Goal: Navigation & Orientation: Find specific page/section

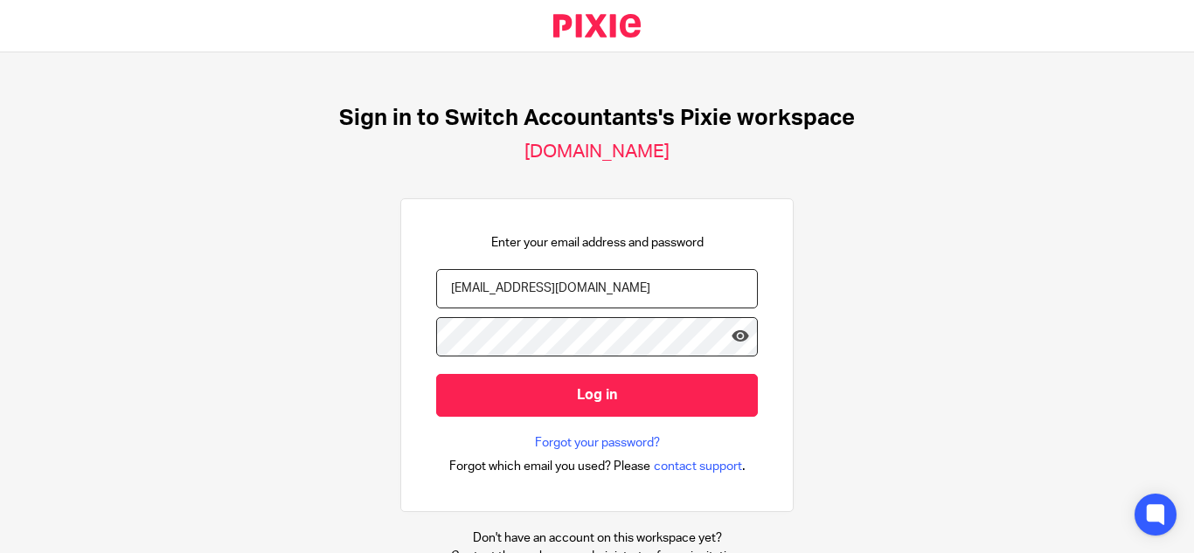
type input "[EMAIL_ADDRESS][DOMAIN_NAME]"
click at [436, 374] on input "Log in" at bounding box center [597, 395] width 322 height 43
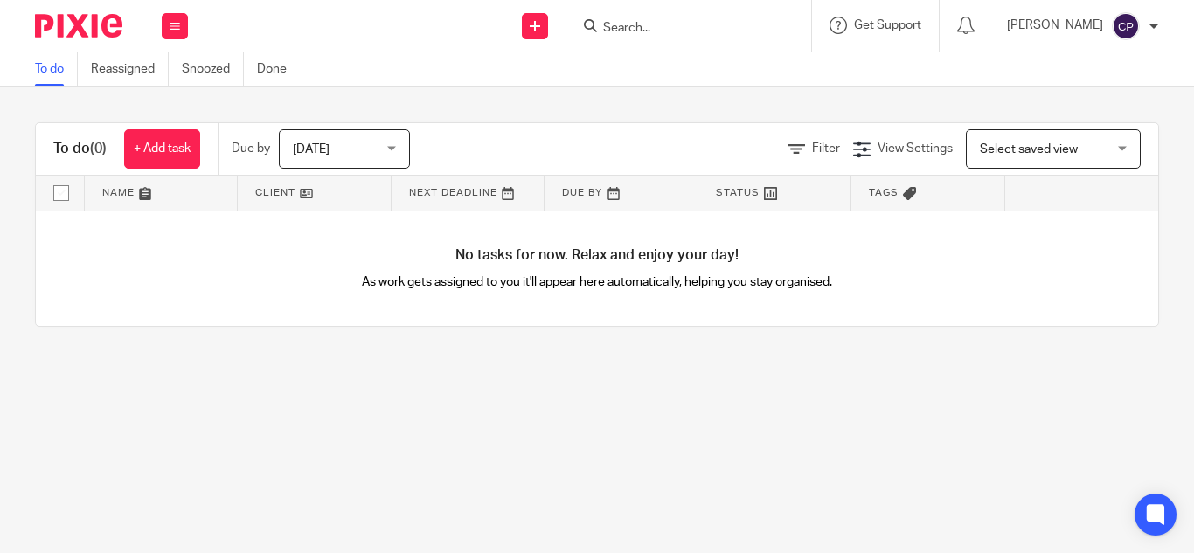
click at [326, 153] on span "Today" at bounding box center [311, 149] width 37 height 12
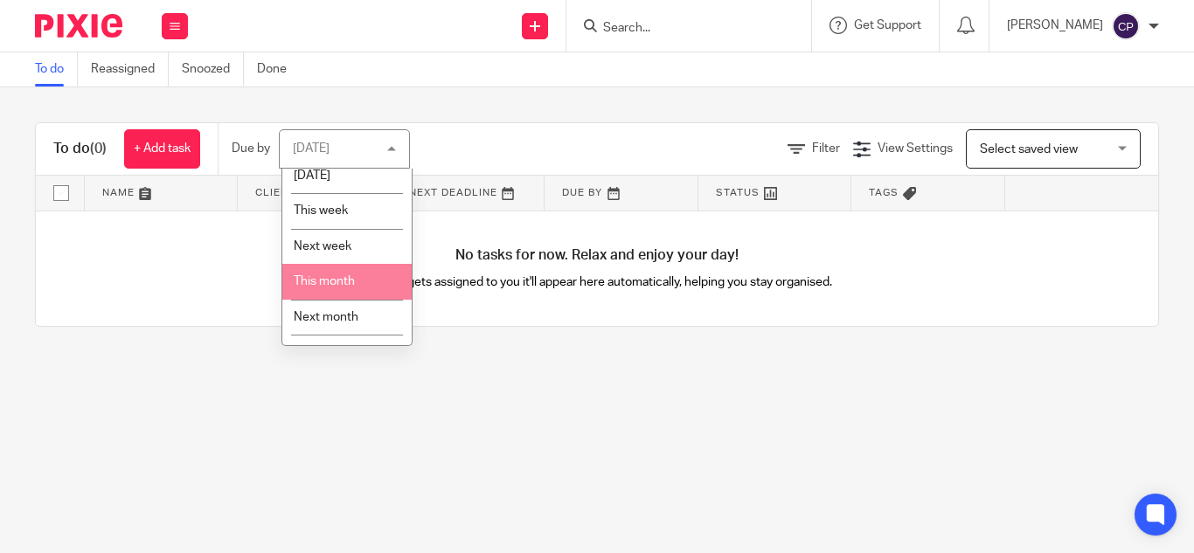
scroll to position [71, 0]
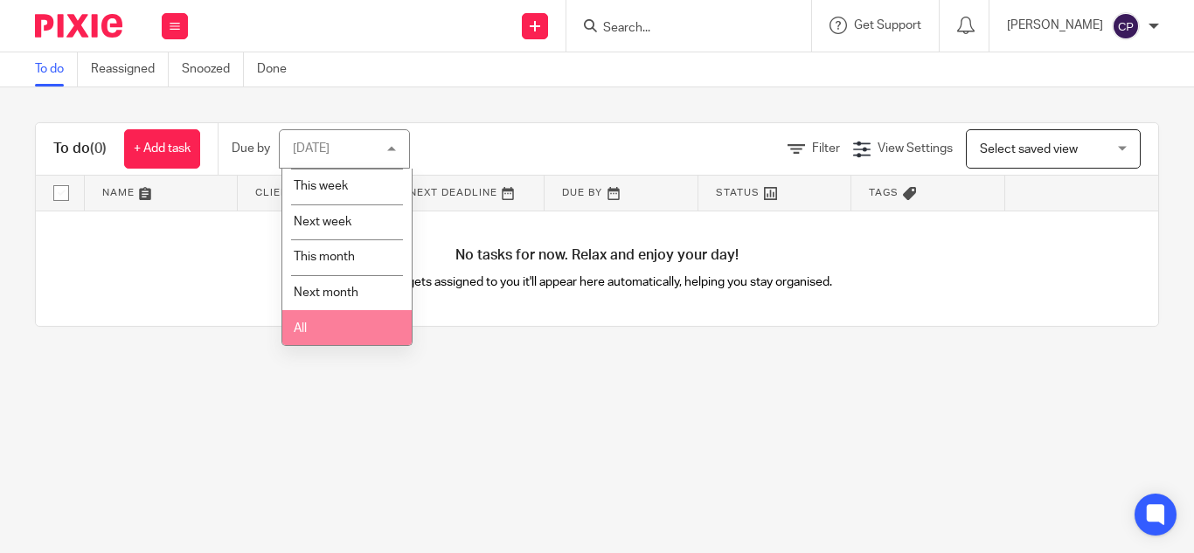
click at [327, 334] on li "All" at bounding box center [346, 328] width 129 height 36
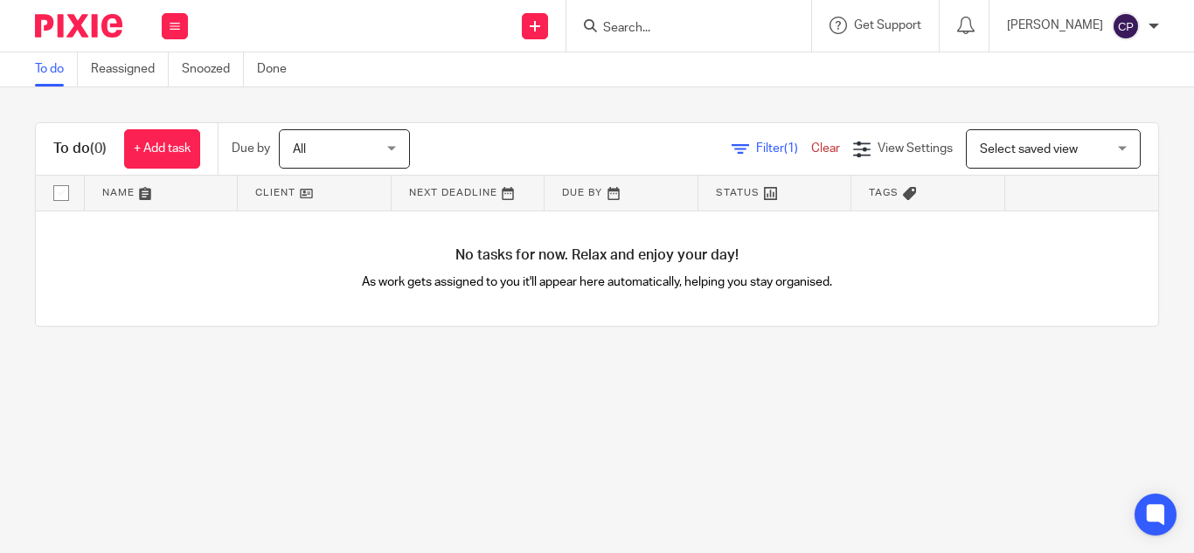
click at [1152, 31] on div at bounding box center [1153, 26] width 10 height 10
click at [961, 83] on div "To do Reassigned Snoozed Done" at bounding box center [597, 69] width 1194 height 35
click at [176, 24] on icon at bounding box center [175, 26] width 10 height 10
click at [175, 161] on link "Team" at bounding box center [165, 158] width 29 height 12
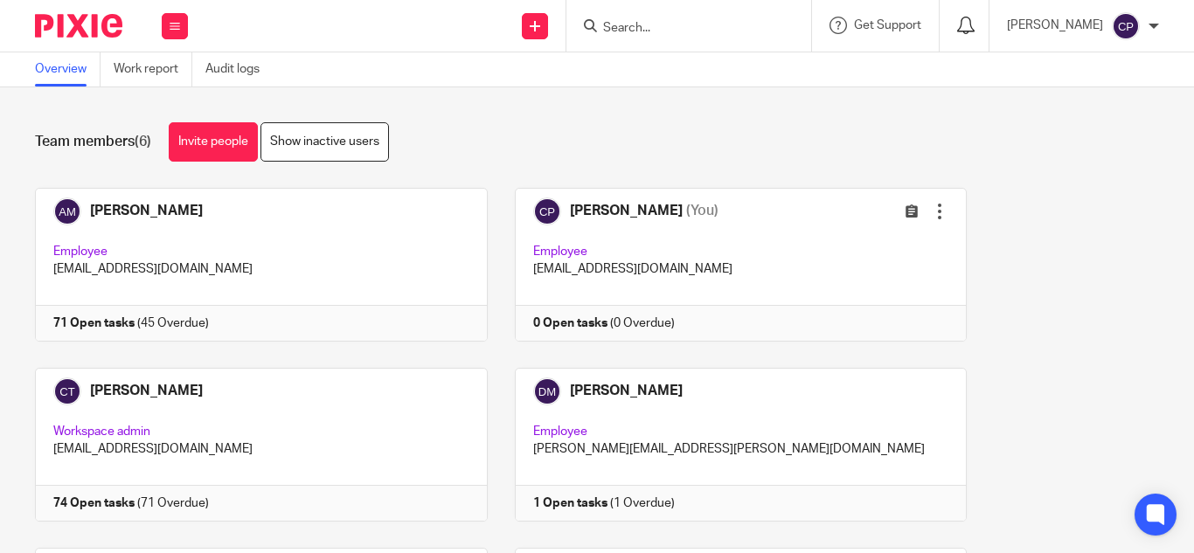
click at [957, 28] on icon at bounding box center [965, 25] width 17 height 17
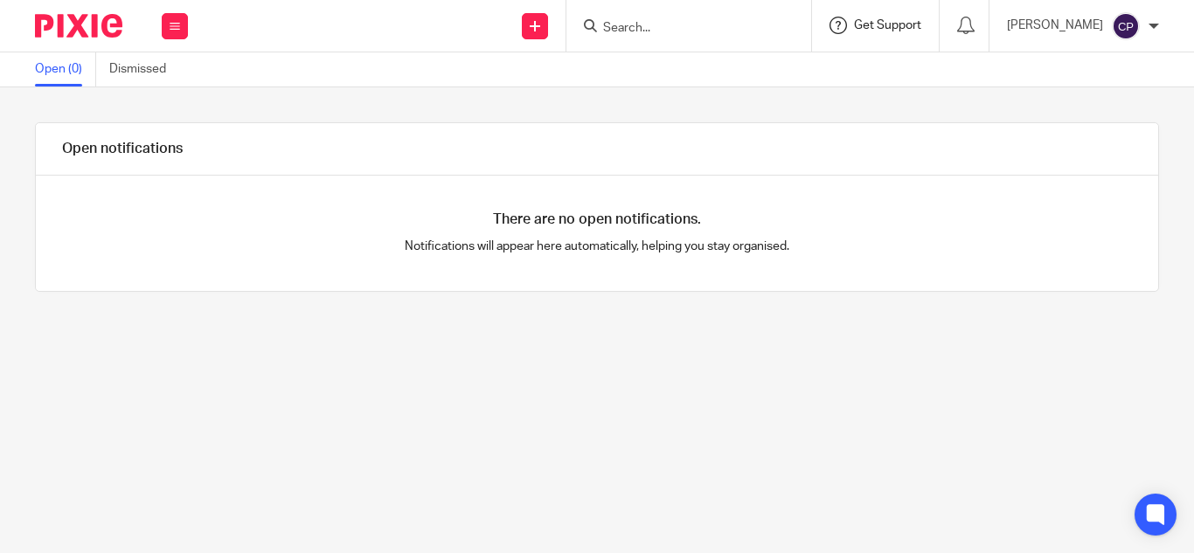
click at [865, 29] on span "Get Support" at bounding box center [887, 25] width 67 height 12
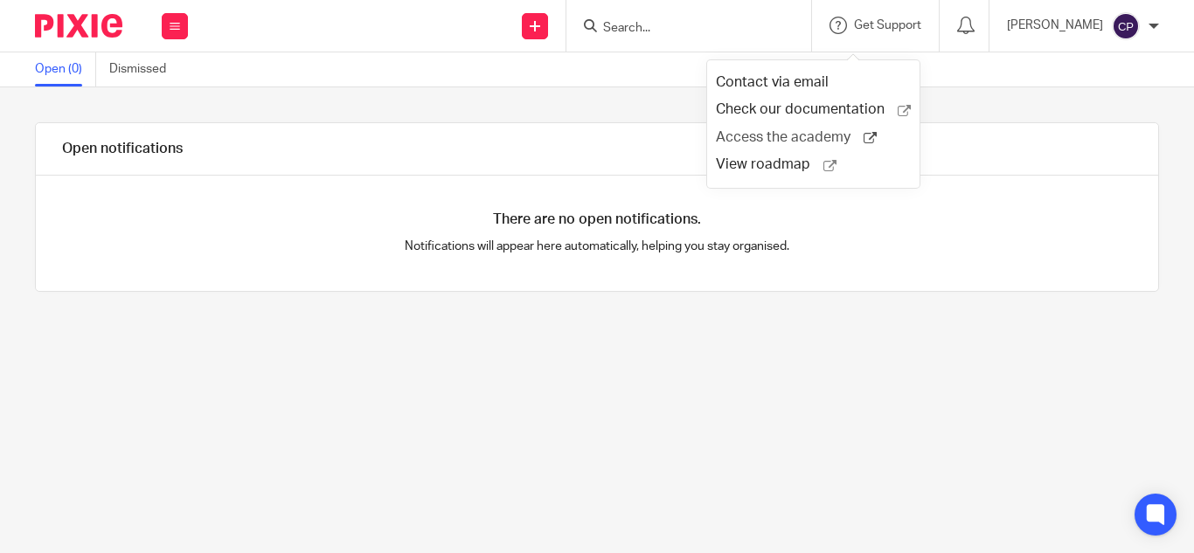
click at [840, 135] on span "Access the academy" at bounding box center [790, 137] width 148 height 18
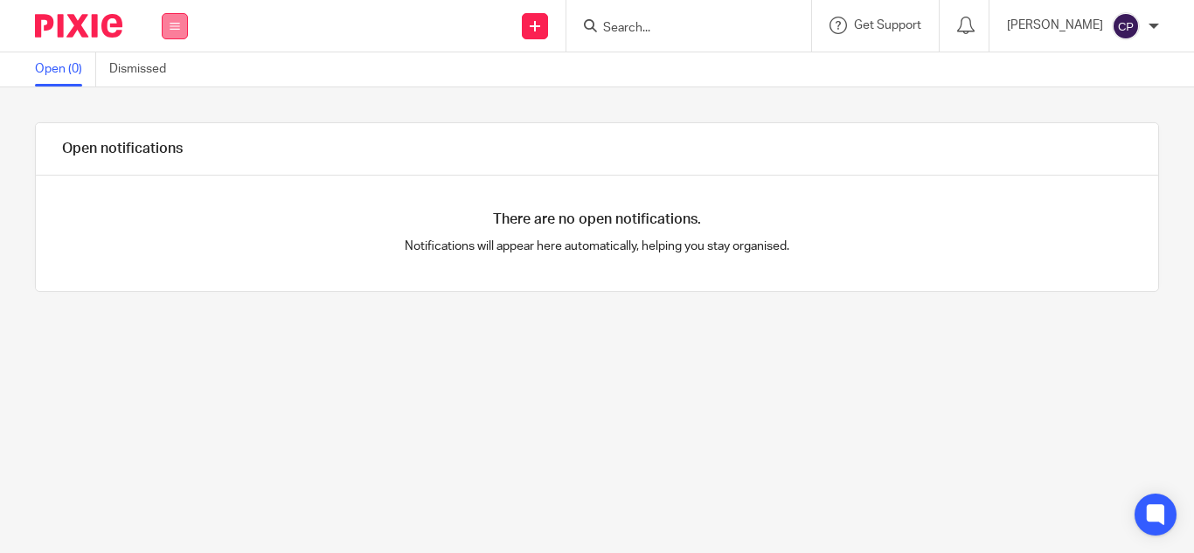
click at [170, 30] on button at bounding box center [175, 26] width 26 height 26
click at [172, 158] on link "Team" at bounding box center [165, 158] width 29 height 12
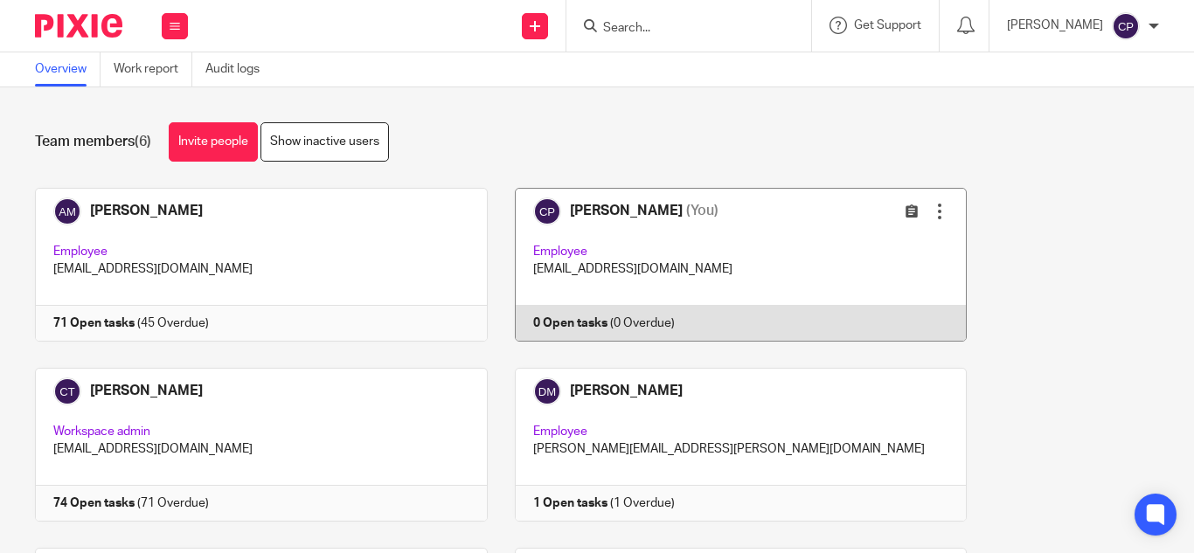
click at [931, 214] on div at bounding box center [939, 211] width 17 height 17
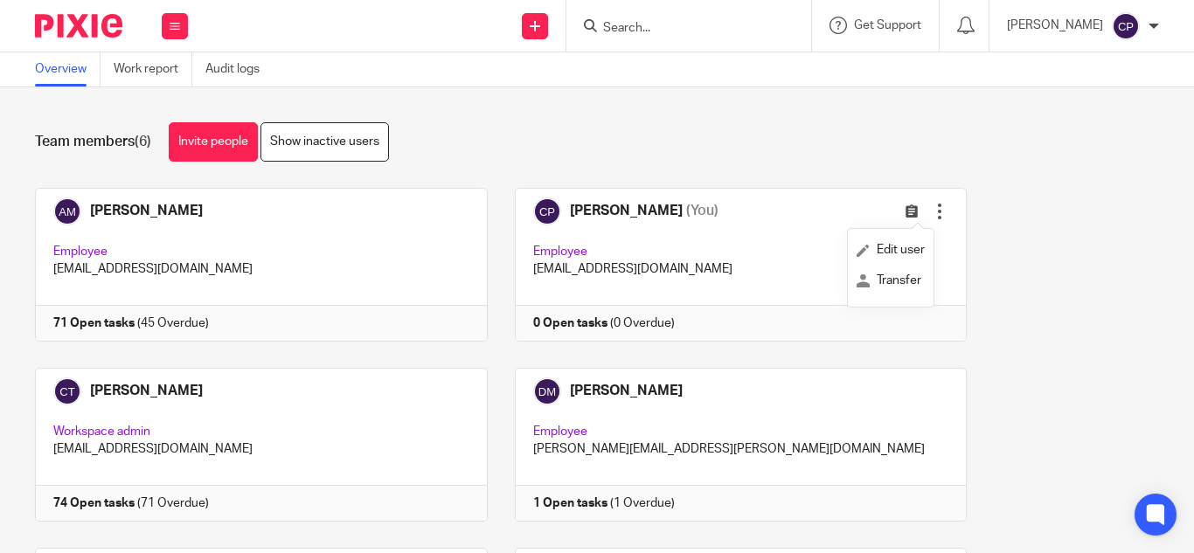
click at [884, 105] on div "Team members (6) Invite people Show inactive users Invite team members Add invi…" at bounding box center [597, 320] width 1194 height 466
click at [1150, 28] on div at bounding box center [1153, 26] width 10 height 10
click at [1077, 125] on span "Logout" at bounding box center [1077, 121] width 39 height 12
